Goal: Transaction & Acquisition: Obtain resource

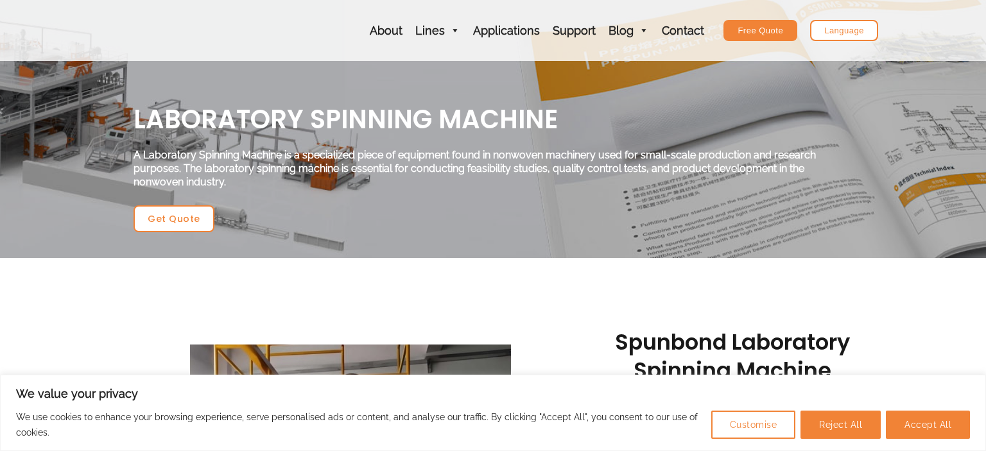
scroll to position [339, 0]
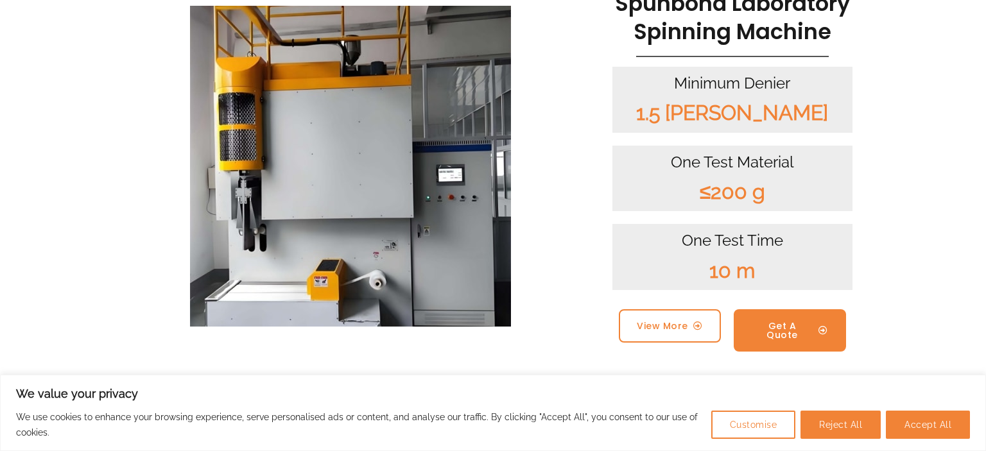
click at [768, 327] on span "Get A Quote" at bounding box center [782, 331] width 61 height 18
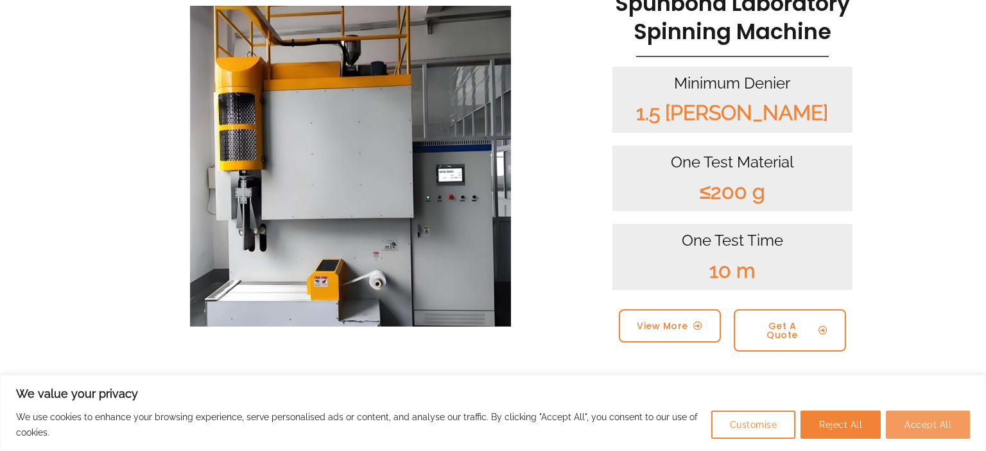
click at [928, 424] on button "Accept All" at bounding box center [928, 425] width 84 height 28
checkbox input "true"
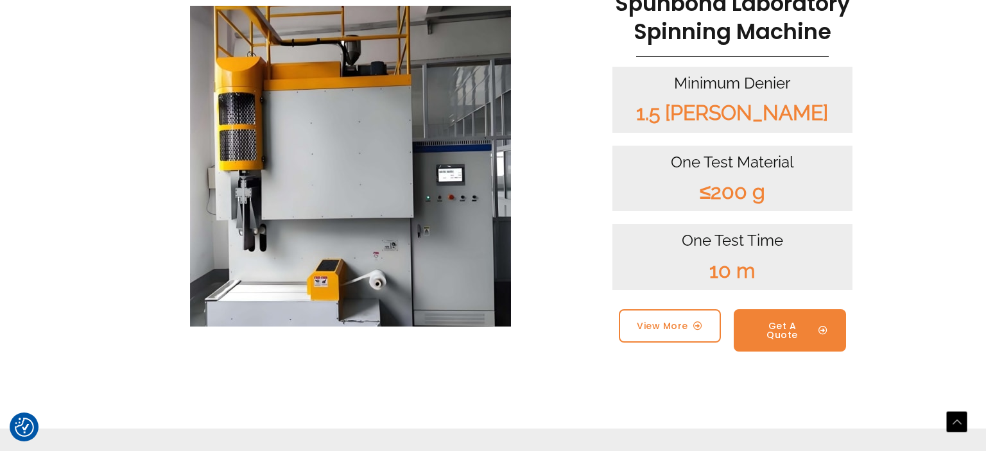
click at [784, 319] on link "Get A Quote" at bounding box center [790, 330] width 112 height 42
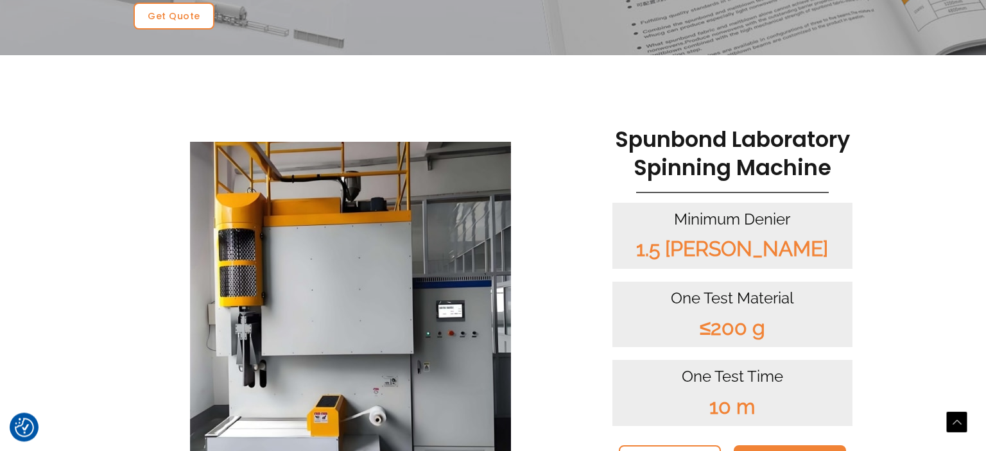
scroll to position [67, 0]
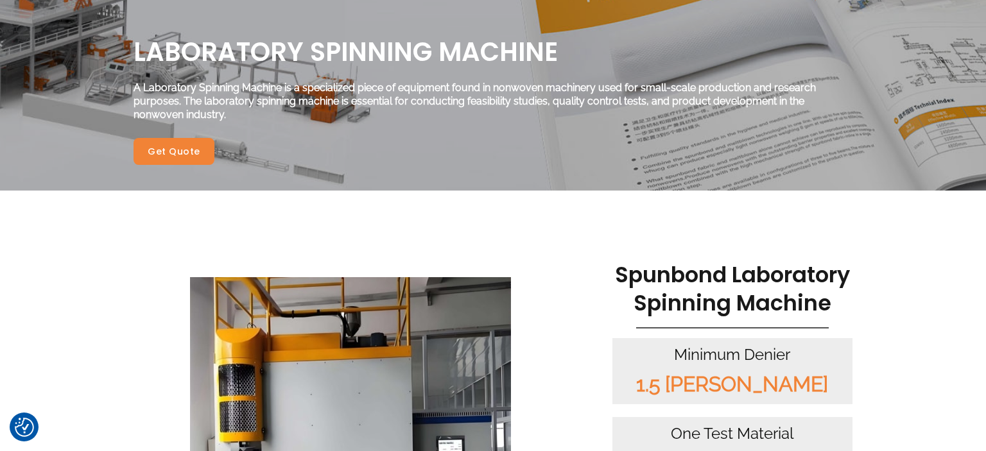
click at [191, 151] on span "Get Quote" at bounding box center [174, 151] width 53 height 9
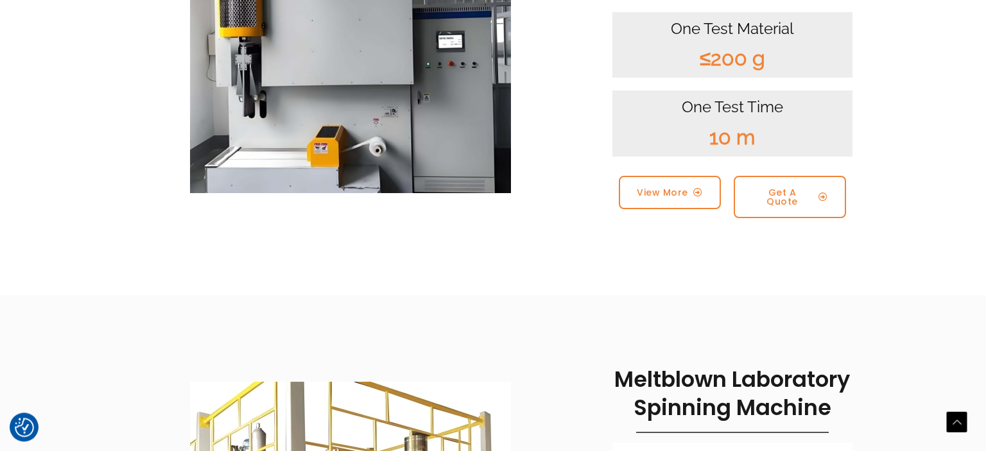
scroll to position [470, 0]
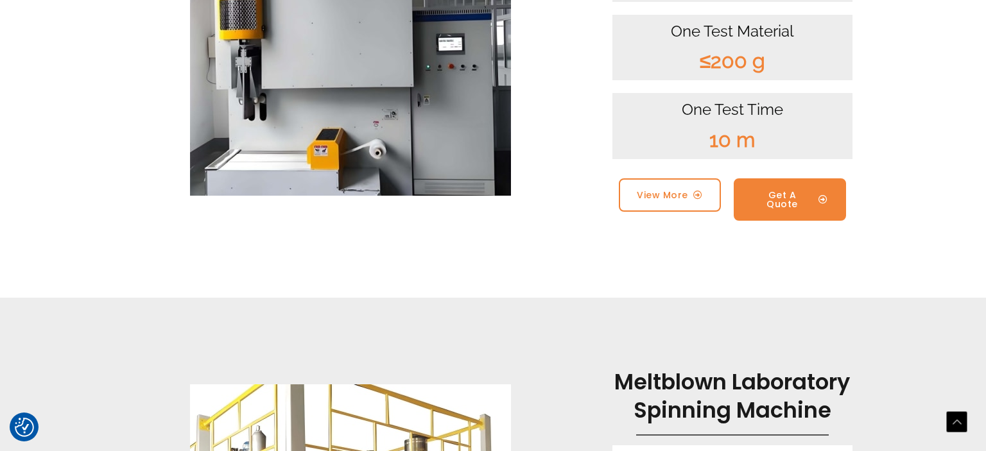
click at [774, 196] on span "Get A Quote" at bounding box center [782, 200] width 61 height 18
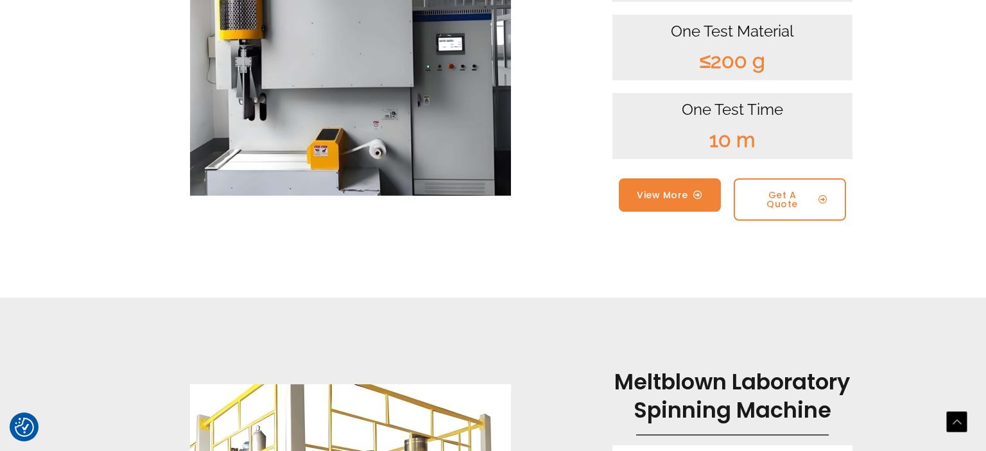
click at [666, 194] on span "View More" at bounding box center [662, 195] width 51 height 9
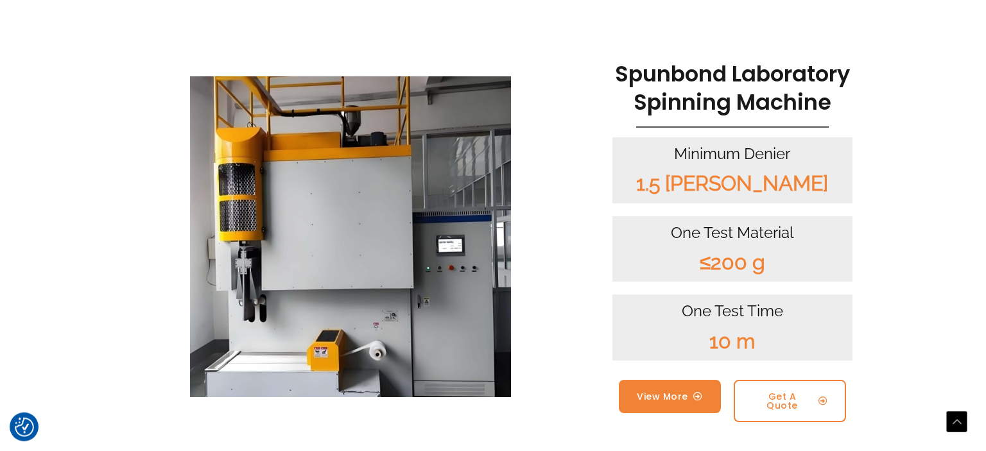
scroll to position [267, 0]
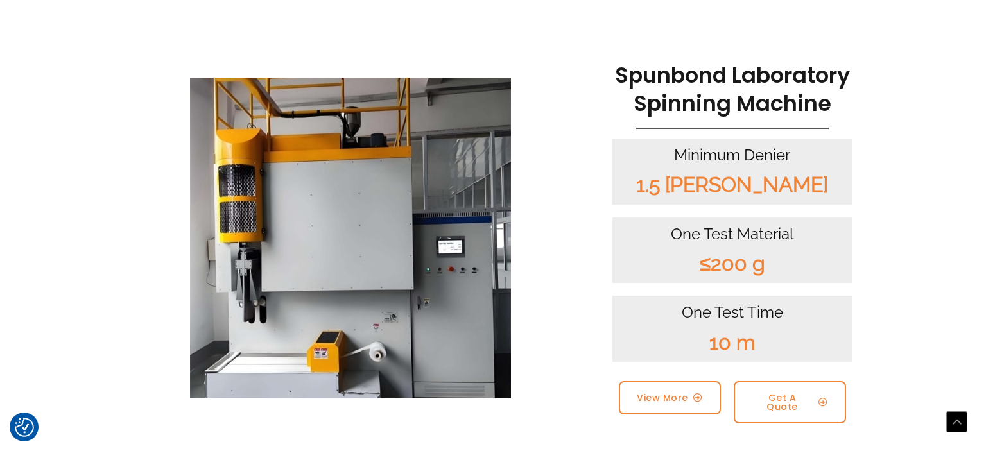
click at [409, 322] on img at bounding box center [350, 238] width 321 height 321
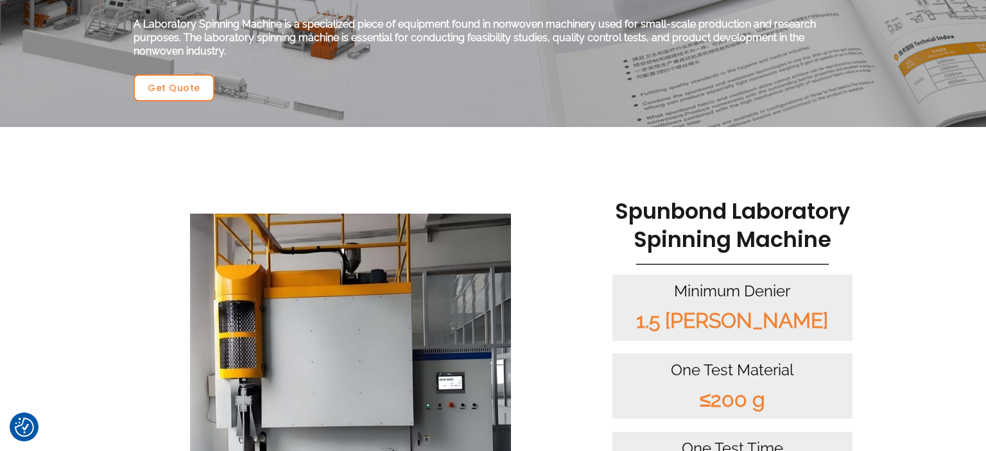
scroll to position [334, 0]
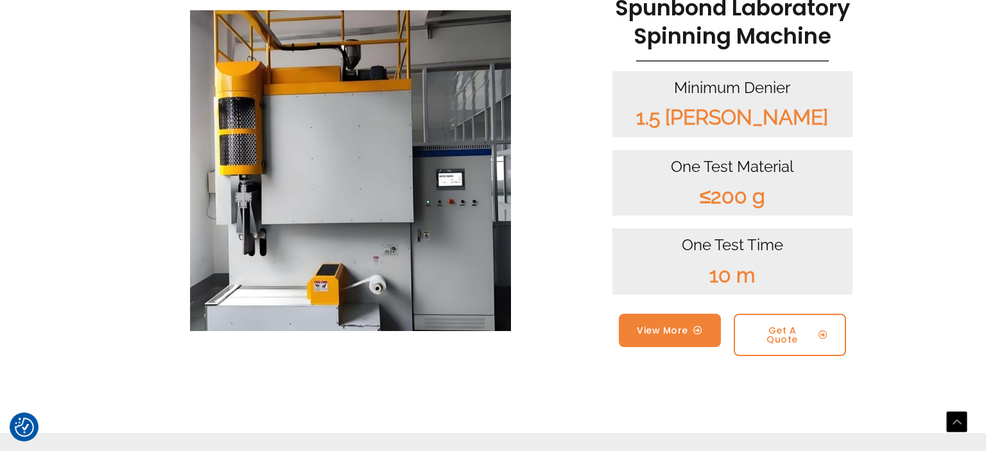
click at [689, 328] on span "View More" at bounding box center [670, 330] width 66 height 9
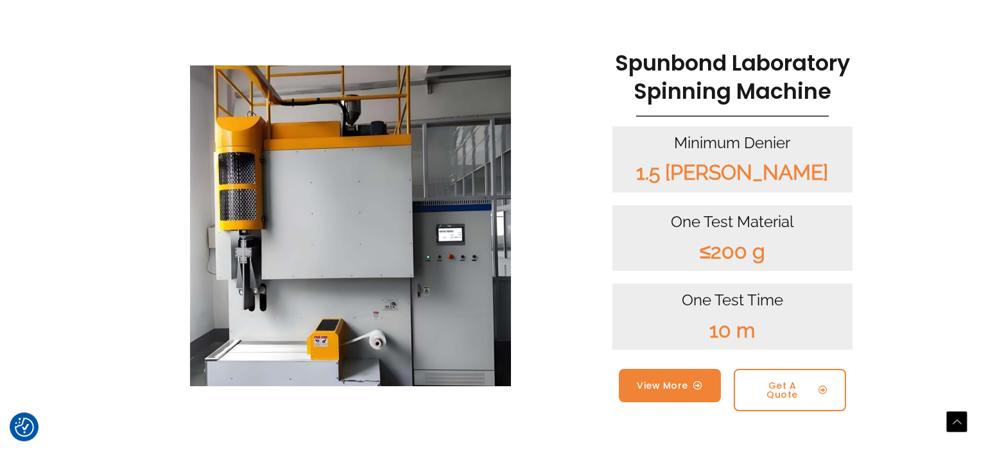
scroll to position [339, 0]
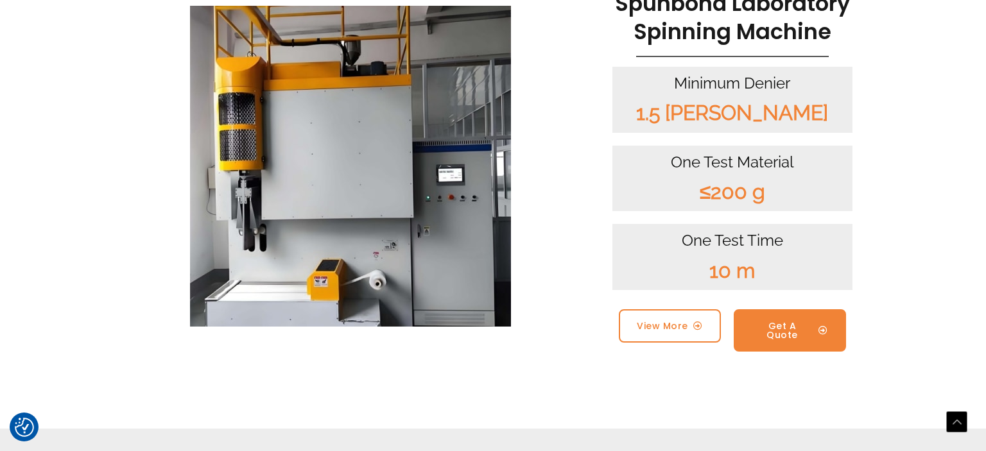
click at [795, 318] on link "Get A Quote" at bounding box center [790, 330] width 112 height 42
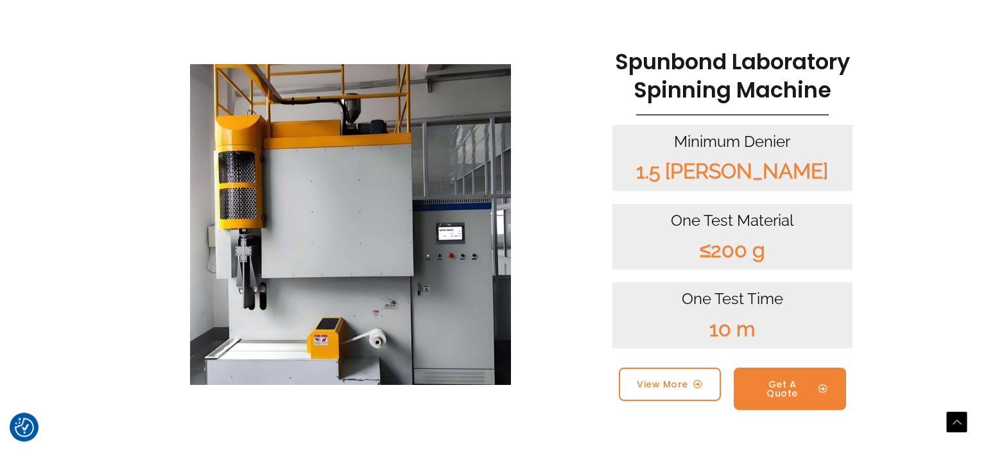
scroll to position [271, 0]
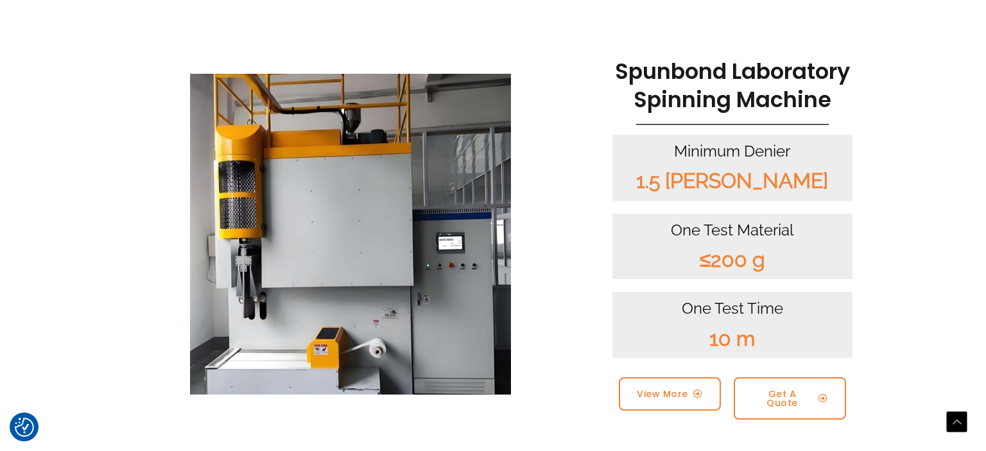
click at [361, 253] on img at bounding box center [350, 234] width 321 height 321
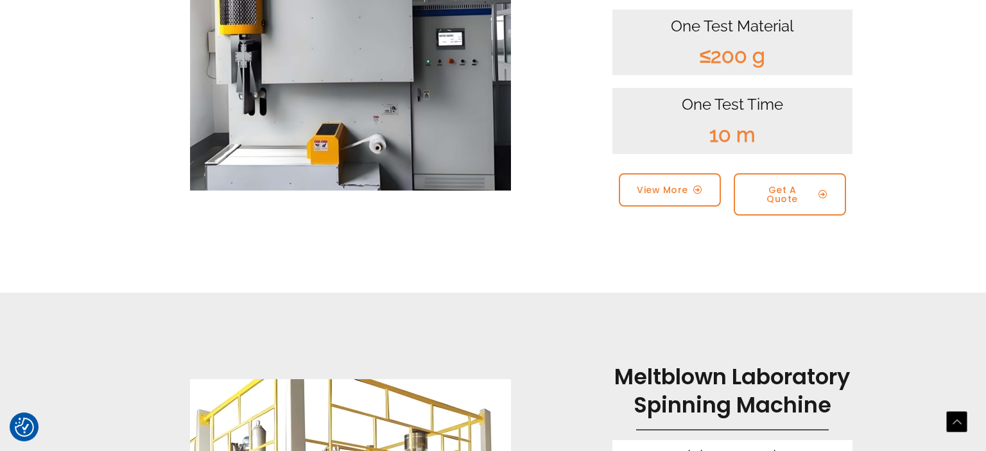
scroll to position [542, 0]
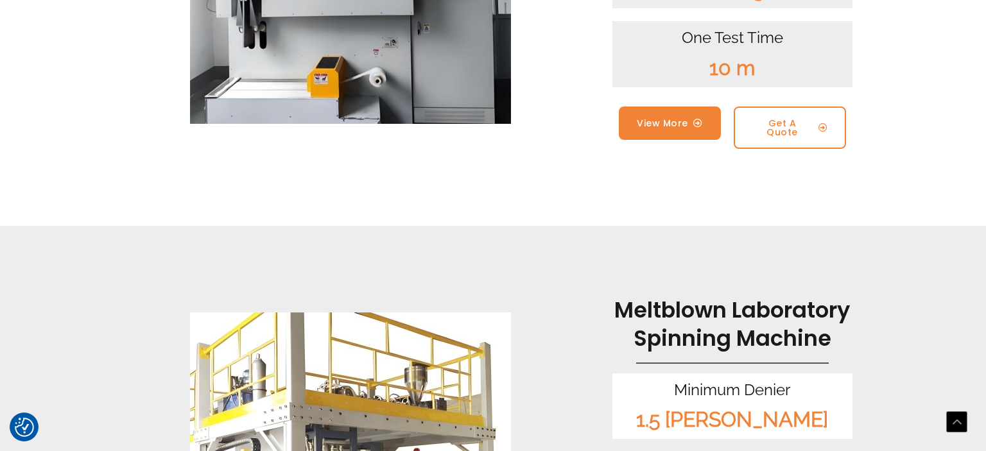
click at [650, 127] on span "View More" at bounding box center [662, 123] width 51 height 9
